Goal: Check status: Check status

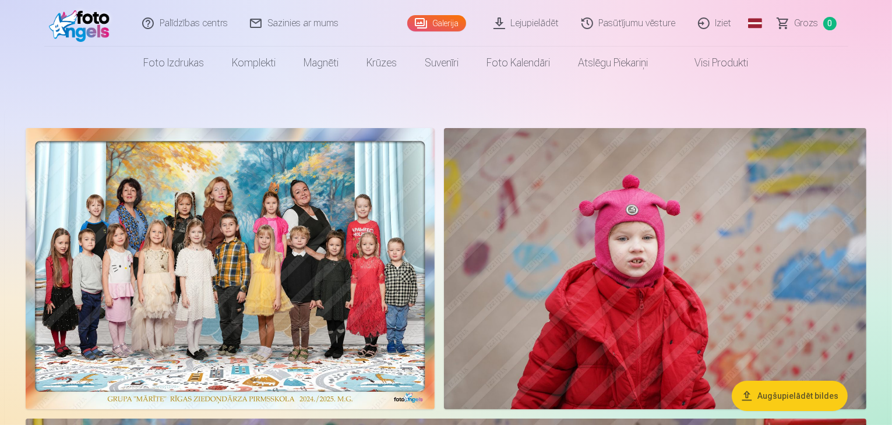
click at [537, 23] on link "Lejupielādēt" at bounding box center [527, 23] width 88 height 47
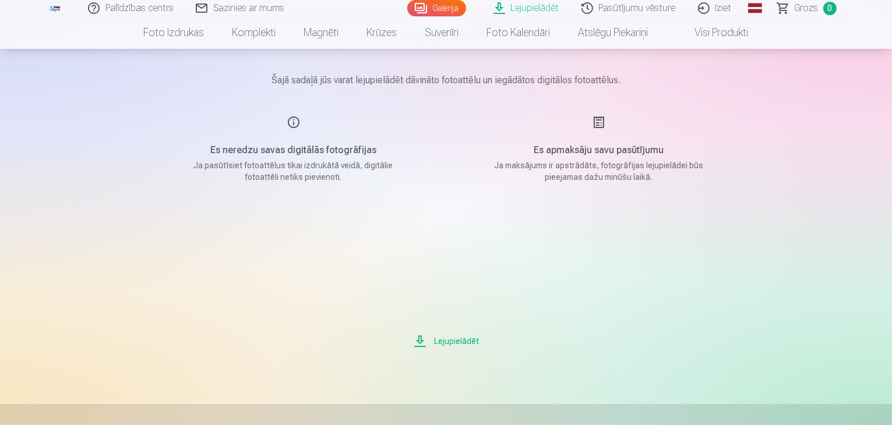
scroll to position [175, 0]
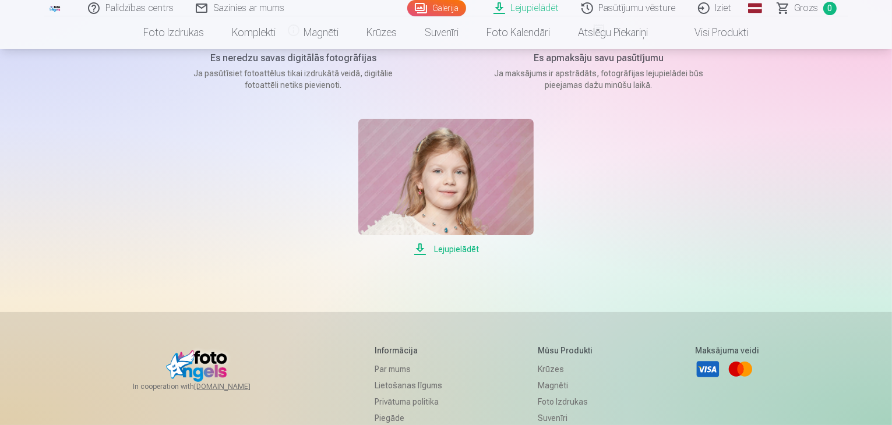
click at [458, 247] on span "Lejupielādēt" at bounding box center [445, 249] width 175 height 14
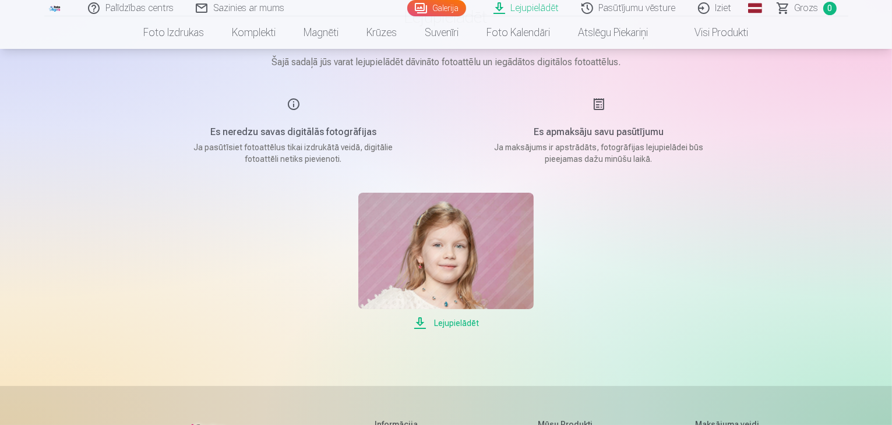
scroll to position [0, 0]
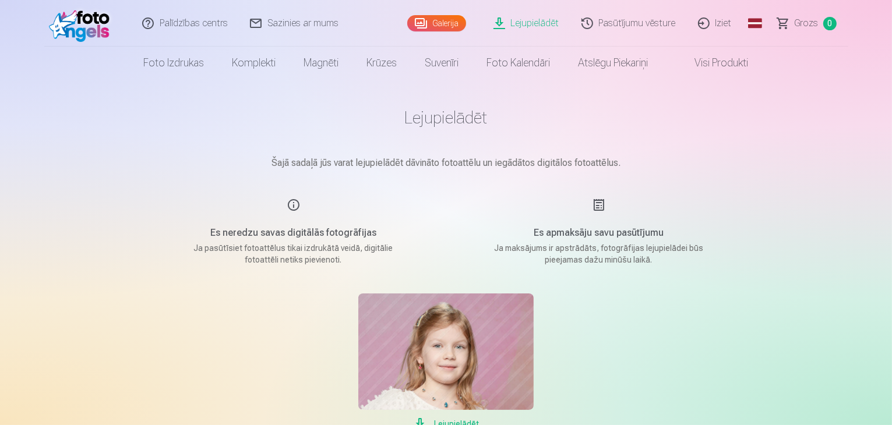
click at [603, 17] on link "Pasūtījumu vēsture" at bounding box center [629, 23] width 116 height 47
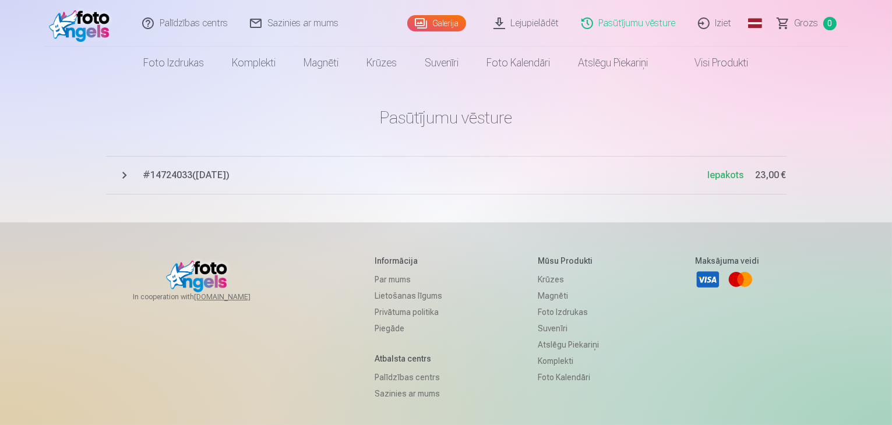
click at [215, 171] on span "# 14724033 ( [DATE] )" at bounding box center [425, 175] width 564 height 14
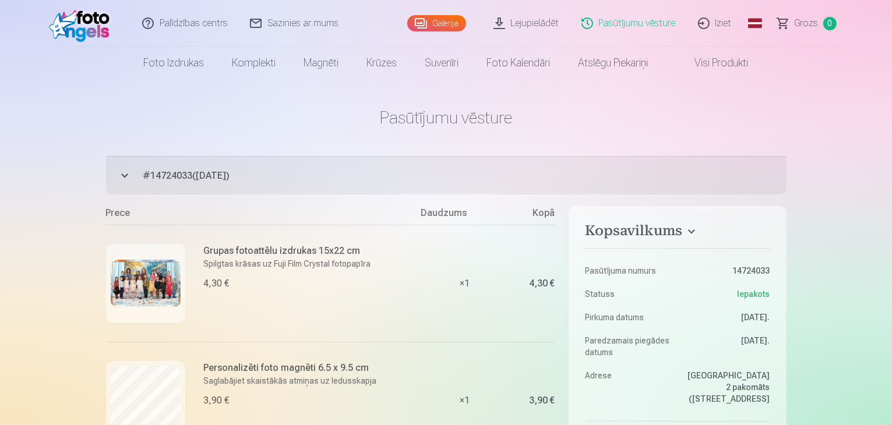
click at [443, 29] on link "Galerija" at bounding box center [436, 23] width 59 height 16
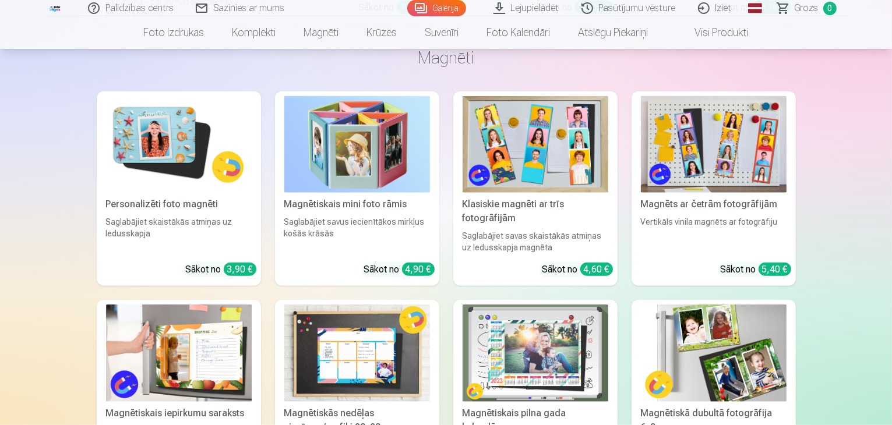
scroll to position [14560, 0]
